Goal: Information Seeking & Learning: Learn about a topic

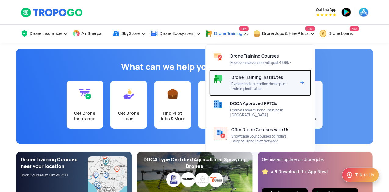
click at [236, 78] on span "Drone Training Institutes" at bounding box center [257, 77] width 52 height 5
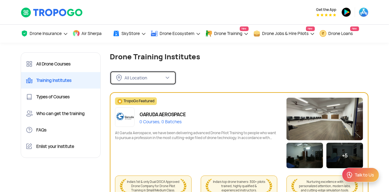
click at [166, 79] on img at bounding box center [167, 78] width 5 height 5
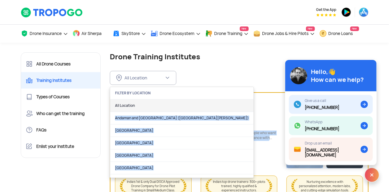
drag, startPoint x: 201, startPoint y: 94, endPoint x: 199, endPoint y: 109, distance: 15.5
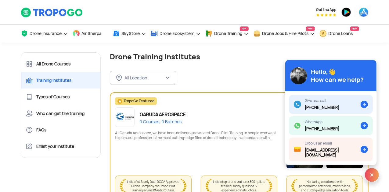
click at [235, 78] on div "All Location FILTER BY LOCATION All Location Andaman and Nicobar Islands (Port …" at bounding box center [239, 73] width 258 height 24
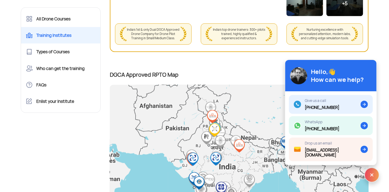
scroll to position [30, 0]
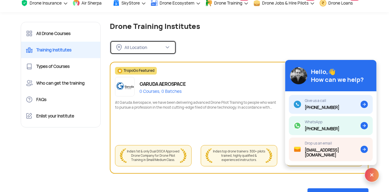
click at [169, 46] on img at bounding box center [167, 47] width 5 height 5
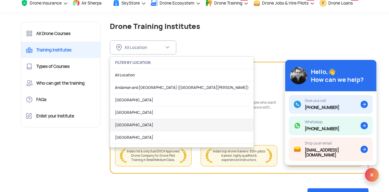
click at [141, 122] on link "[GEOGRAPHIC_DATA]" at bounding box center [181, 125] width 143 height 12
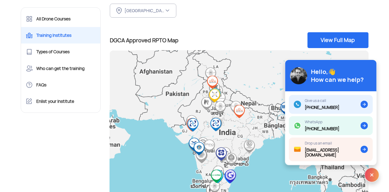
scroll to position [62, 0]
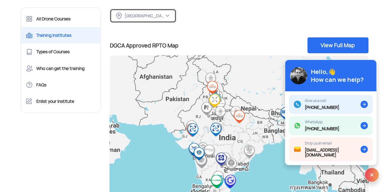
click at [172, 17] on button "[GEOGRAPHIC_DATA]" at bounding box center [143, 16] width 66 height 14
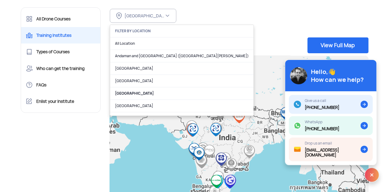
click at [226, 28] on div at bounding box center [239, 39] width 268 height 33
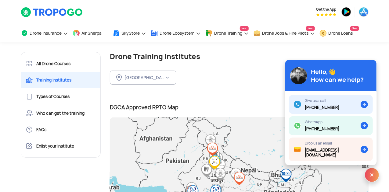
scroll to position [0, 0]
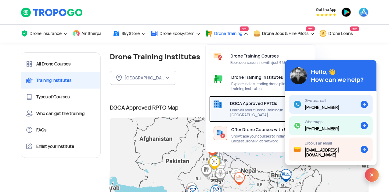
click at [234, 102] on span "DGCA Approved RPTOs" at bounding box center [253, 103] width 47 height 5
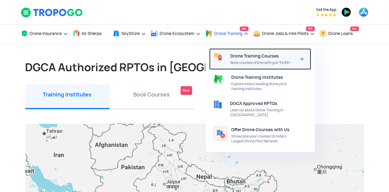
click at [239, 55] on span "Drone Training Courses" at bounding box center [254, 56] width 48 height 5
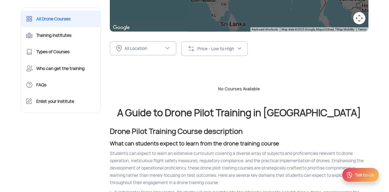
scroll to position [213, 0]
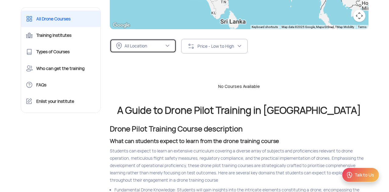
click at [170, 46] on button "All Location" at bounding box center [143, 46] width 66 height 14
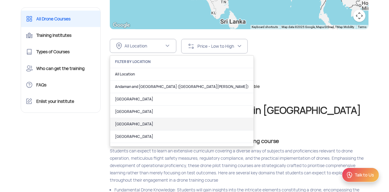
click at [131, 123] on link "[GEOGRAPHIC_DATA]" at bounding box center [181, 124] width 143 height 12
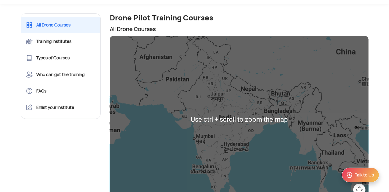
scroll to position [61, 0]
